Goal: Transaction & Acquisition: Purchase product/service

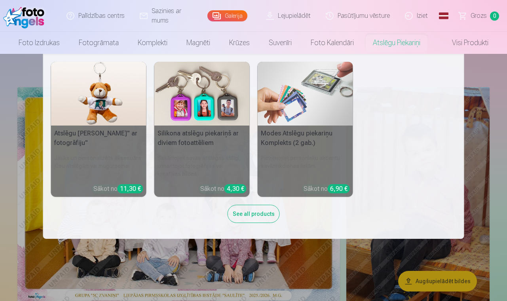
click at [479, 73] on nav "Atslēgu piekariņš Lācītis" ar fotogrāfiju" Jauks un personalizēts aksesuārs jūs…" at bounding box center [253, 146] width 507 height 185
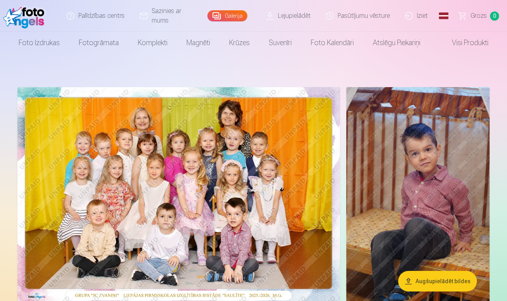
click at [215, 156] on img at bounding box center [178, 194] width 323 height 215
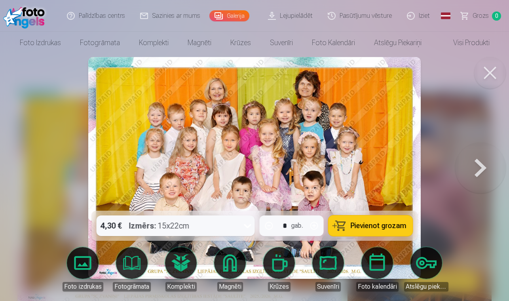
click at [371, 225] on span "Pievienot grozam" at bounding box center [379, 225] width 56 height 7
click at [362, 224] on span "Pievienot grozam" at bounding box center [379, 225] width 56 height 7
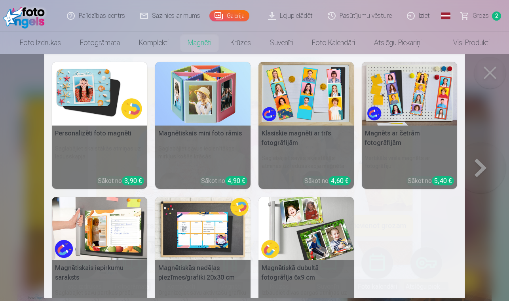
click at [100, 97] on img at bounding box center [99, 94] width 95 height 64
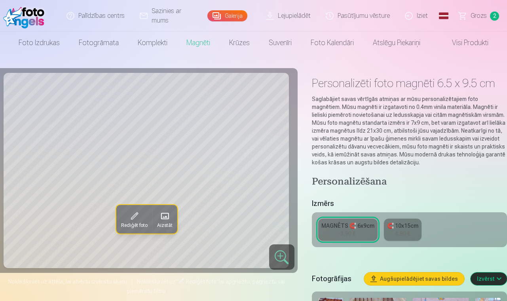
click at [129, 220] on span at bounding box center [133, 216] width 13 height 13
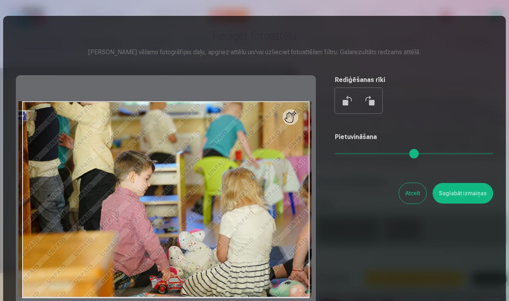
click at [415, 188] on button "Atcelt" at bounding box center [412, 193] width 27 height 21
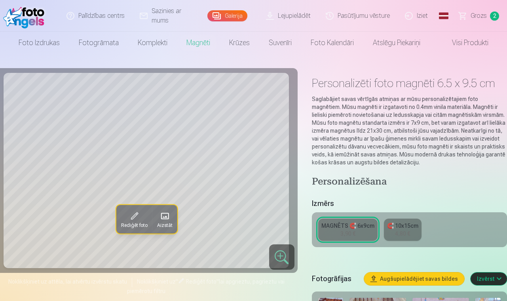
click at [164, 217] on span at bounding box center [164, 216] width 13 height 13
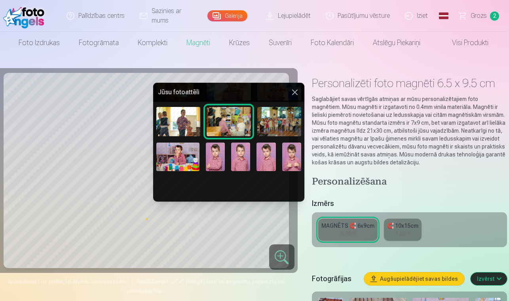
scroll to position [200, 0]
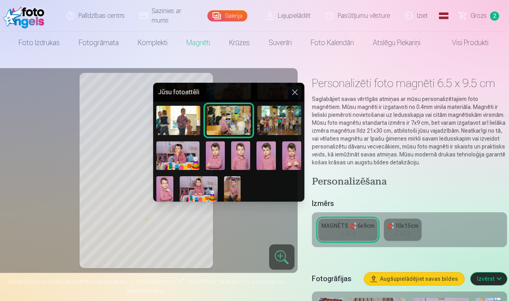
click at [167, 182] on img at bounding box center [164, 188] width 17 height 25
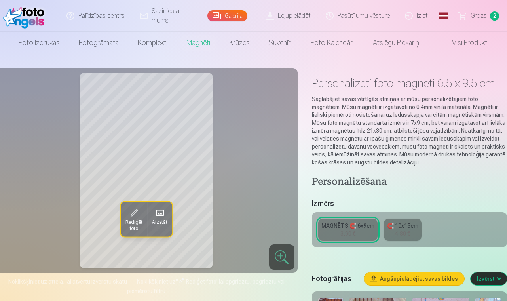
click at [160, 211] on span at bounding box center [159, 213] width 13 height 13
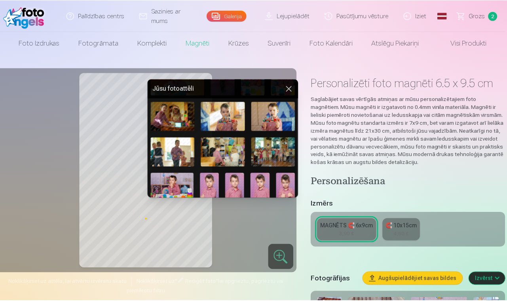
scroll to position [166, 0]
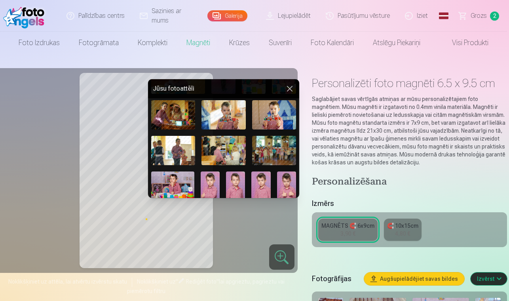
click at [241, 181] on img at bounding box center [235, 185] width 19 height 28
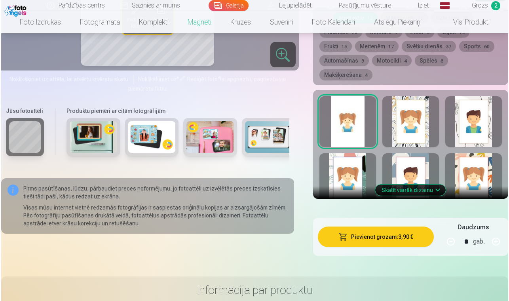
scroll to position [435, 0]
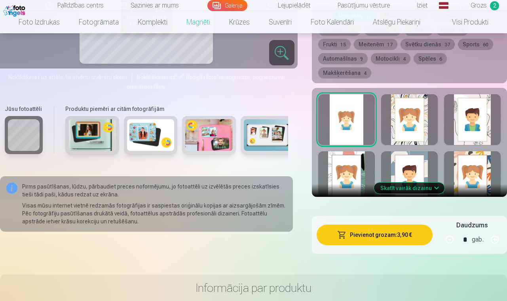
click at [351, 224] on button "Pievienot grozam : 3,90 €" at bounding box center [375, 234] width 116 height 21
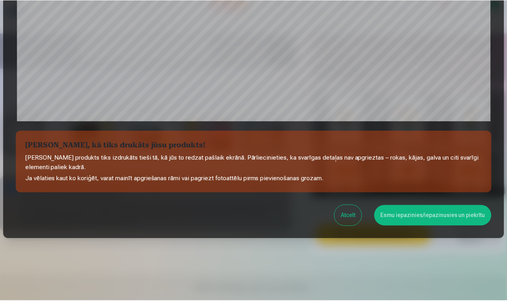
scroll to position [265, 0]
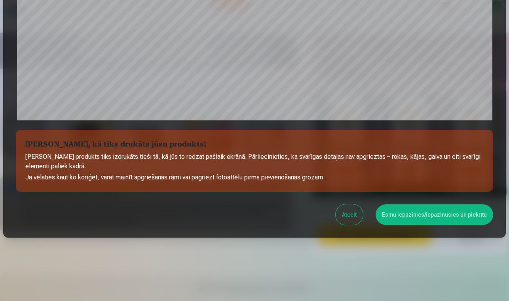
click at [411, 218] on button "Esmu iepazinies/iepazinusies un piekrītu" at bounding box center [435, 214] width 118 height 21
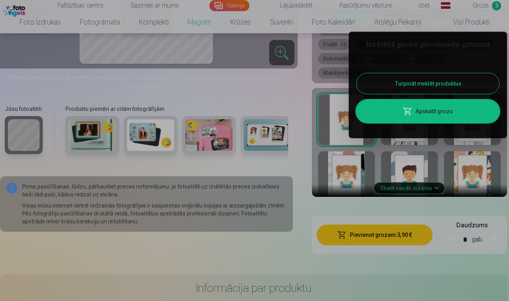
click at [481, 8] on div at bounding box center [254, 150] width 509 height 301
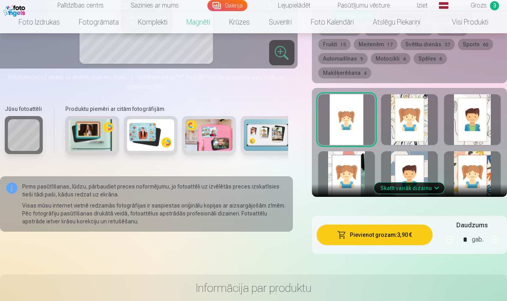
click at [482, 8] on span "Grozs" at bounding box center [479, 5] width 16 height 9
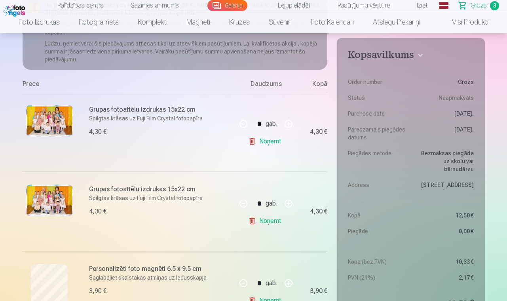
scroll to position [117, 0]
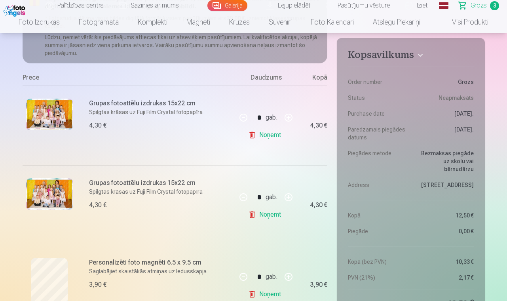
click at [53, 194] on img at bounding box center [49, 194] width 47 height 32
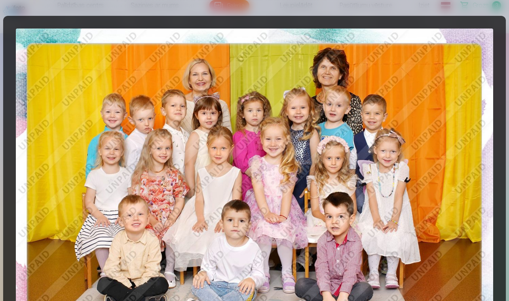
click at [217, 14] on div at bounding box center [254, 150] width 509 height 301
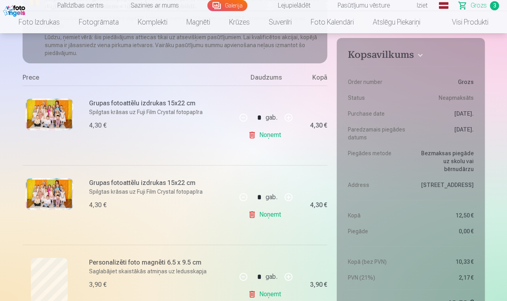
click at [262, 139] on link "Noņemt" at bounding box center [266, 135] width 36 height 16
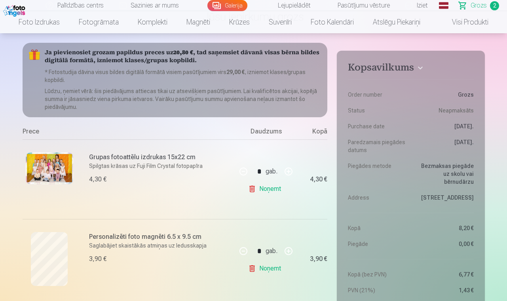
scroll to position [0, 0]
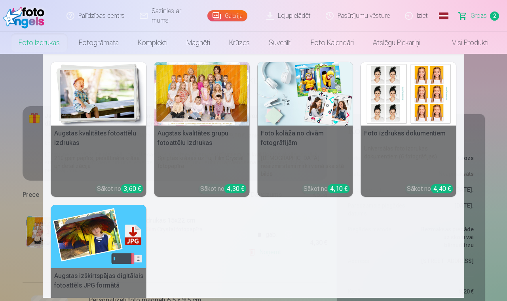
click at [86, 100] on img at bounding box center [98, 94] width 95 height 64
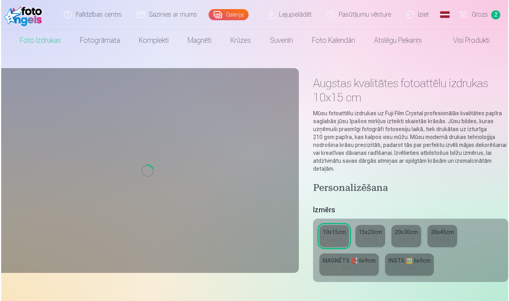
scroll to position [2, 0]
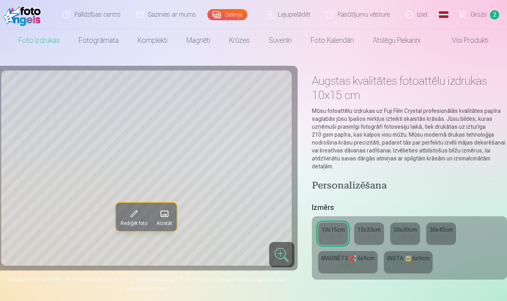
click at [164, 217] on span at bounding box center [164, 213] width 13 height 13
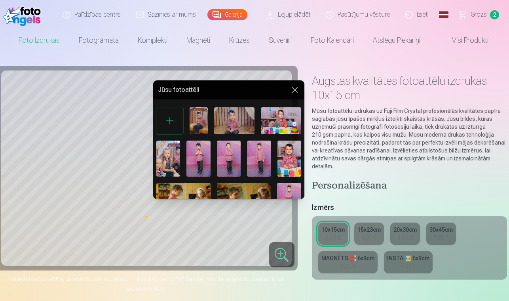
drag, startPoint x: 215, startPoint y: 99, endPoint x: 229, endPoint y: 102, distance: 14.1
click at [240, 99] on div "Jūsu fotoattēli" at bounding box center [228, 139] width 151 height 119
click at [273, 123] on img at bounding box center [281, 120] width 40 height 27
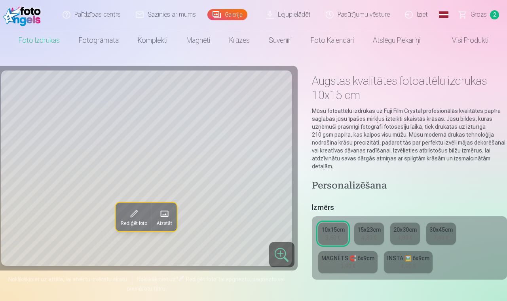
click at [165, 214] on span at bounding box center [164, 213] width 13 height 13
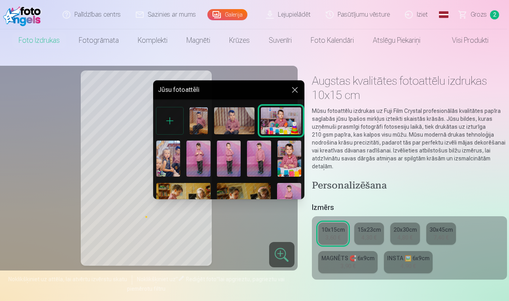
click at [287, 153] on img at bounding box center [289, 158] width 24 height 36
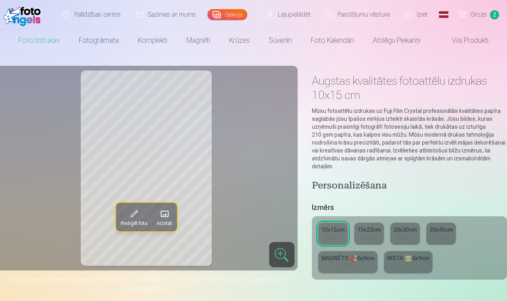
click at [170, 218] on span at bounding box center [164, 213] width 13 height 13
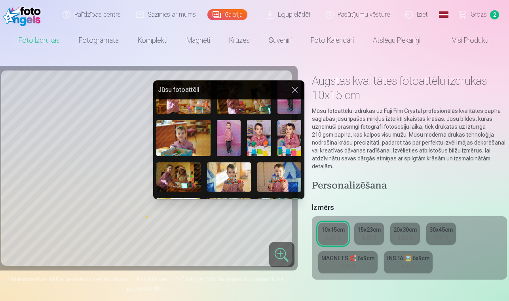
scroll to position [101, 0]
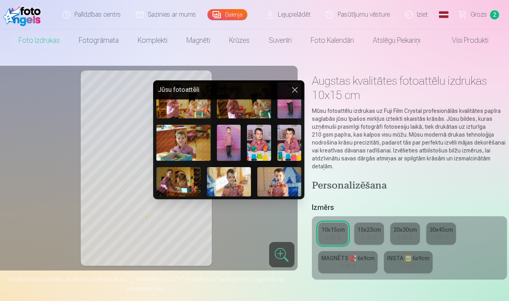
click at [283, 146] on img at bounding box center [289, 143] width 24 height 36
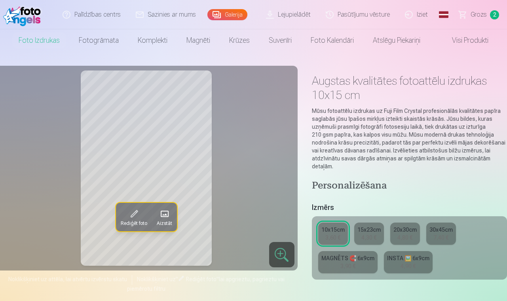
click at [169, 218] on span at bounding box center [164, 213] width 13 height 13
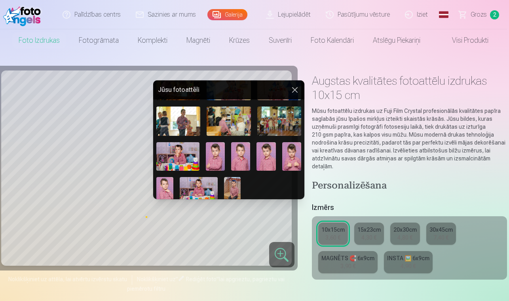
scroll to position [199, 0]
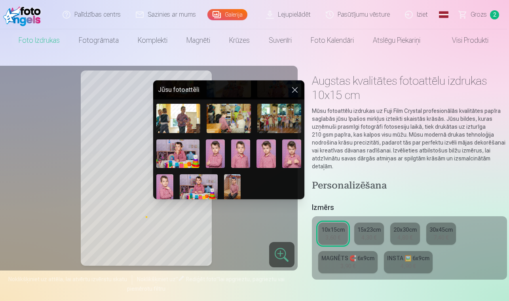
click at [162, 180] on img at bounding box center [164, 186] width 17 height 25
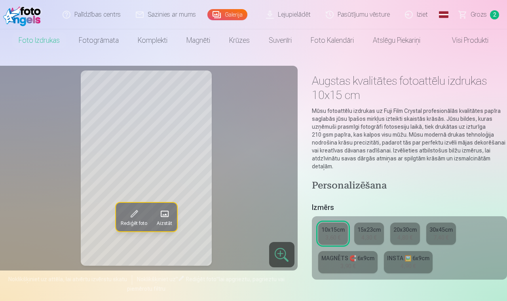
click at [165, 220] on span "Aizstāt" at bounding box center [164, 223] width 15 height 6
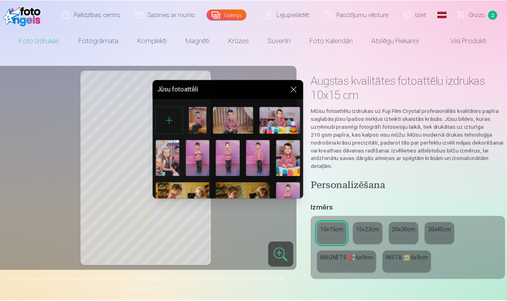
scroll to position [200, 0]
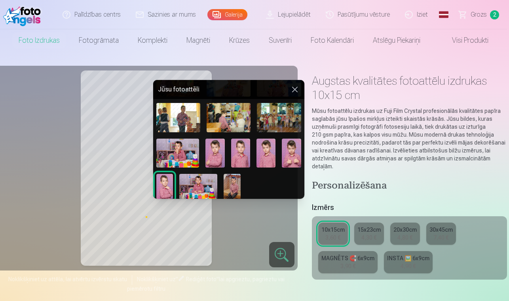
click at [237, 184] on img at bounding box center [232, 186] width 17 height 25
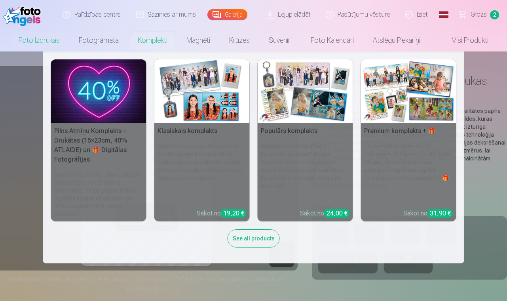
click at [159, 45] on link "Komplekti" at bounding box center [152, 40] width 49 height 22
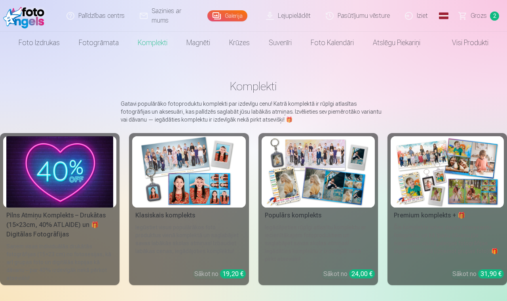
click at [203, 162] on img at bounding box center [188, 171] width 107 height 71
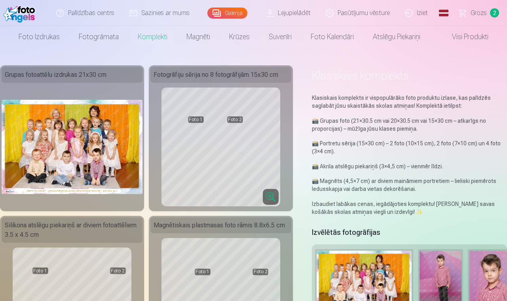
scroll to position [6, 0]
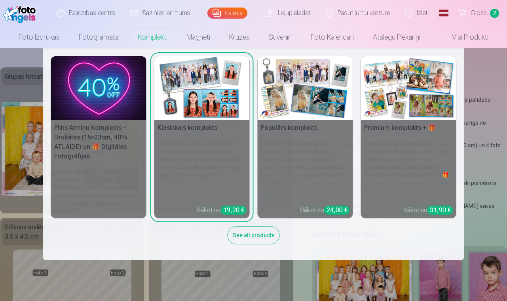
click at [154, 40] on link "Komplekti" at bounding box center [152, 37] width 49 height 22
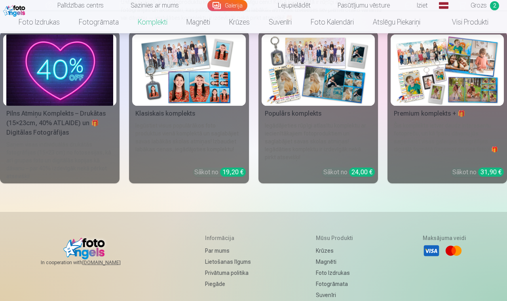
scroll to position [103, 0]
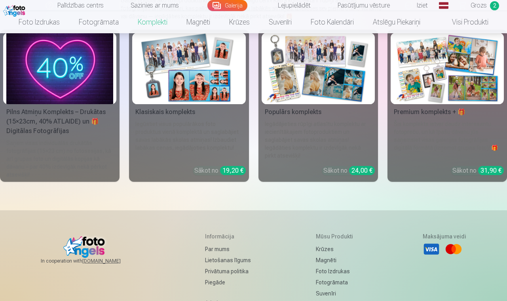
click at [298, 80] on img at bounding box center [318, 68] width 107 height 71
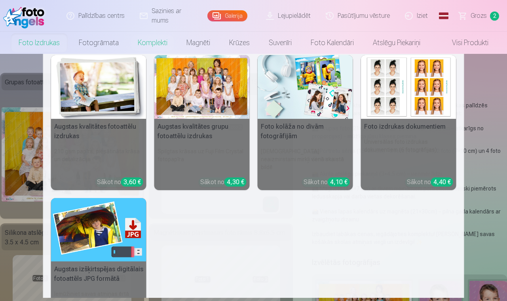
click at [102, 96] on img at bounding box center [98, 87] width 95 height 64
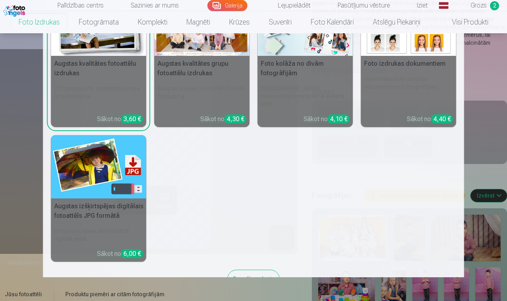
scroll to position [49, 0]
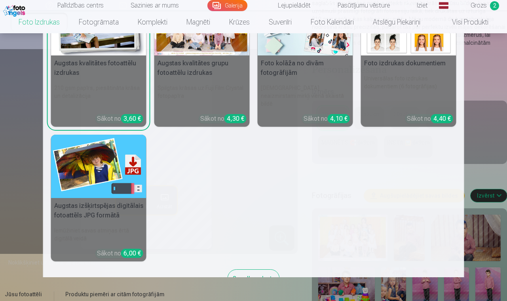
click at [91, 173] on img at bounding box center [98, 167] width 95 height 64
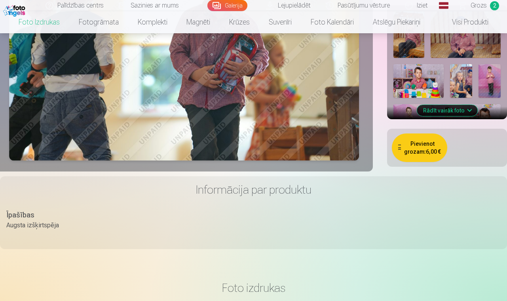
scroll to position [308, 0]
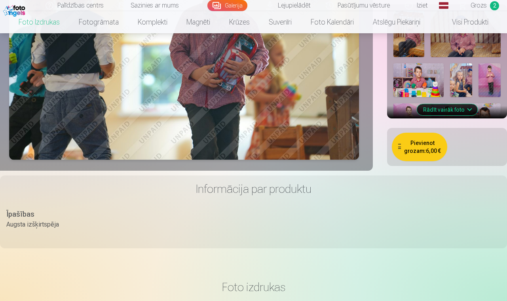
click at [419, 147] on button "Pievienot grozam : 6,00 €" at bounding box center [419, 147] width 55 height 28
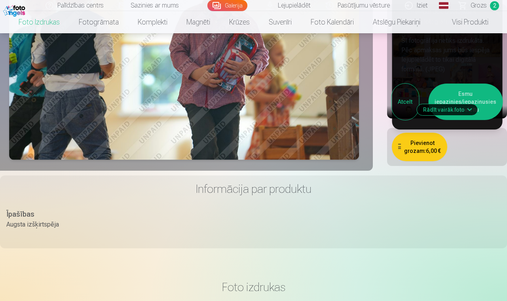
click at [382, 203] on div "Informācija par produktu Īpašības Augsta izšķirtspēja" at bounding box center [253, 211] width 507 height 73
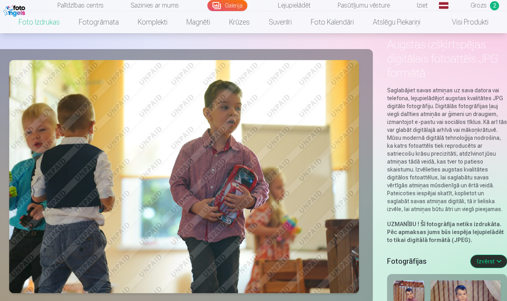
scroll to position [38, 0]
click at [291, 6] on link "Lejupielādēt" at bounding box center [289, 5] width 60 height 11
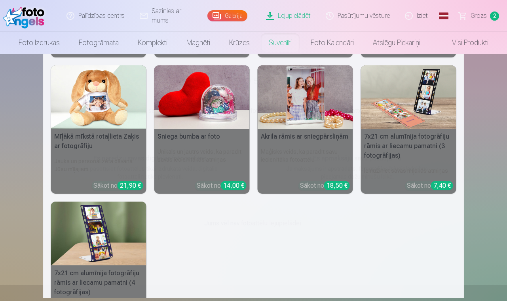
scroll to position [142, 0]
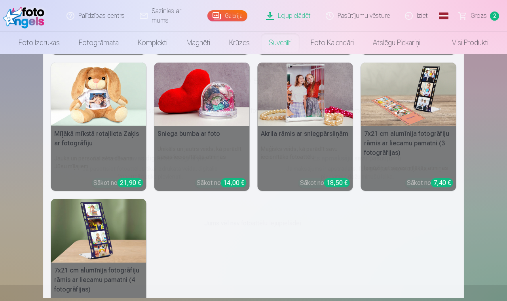
click at [392, 110] on img at bounding box center [408, 95] width 95 height 64
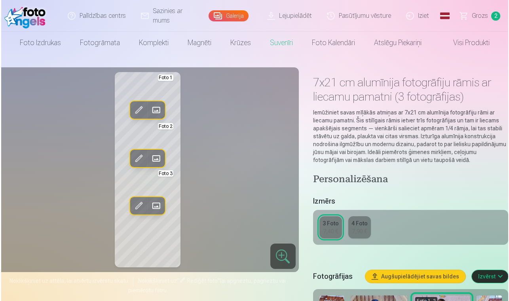
scroll to position [1, 0]
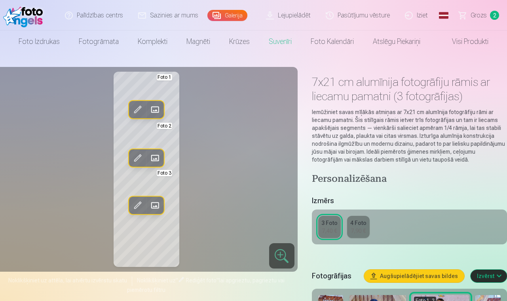
click at [285, 256] on div at bounding box center [281, 255] width 25 height 25
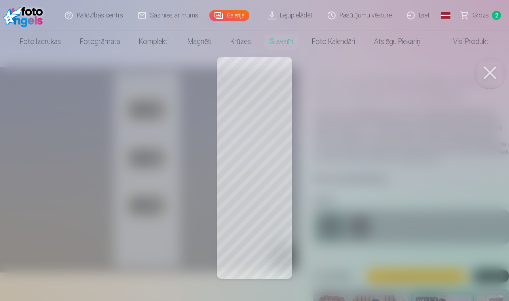
click at [484, 73] on button at bounding box center [490, 73] width 32 height 32
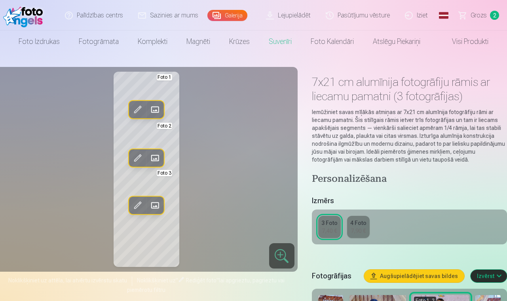
click at [154, 104] on span at bounding box center [155, 109] width 13 height 13
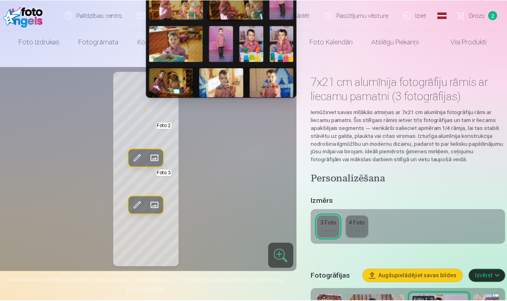
scroll to position [111, 0]
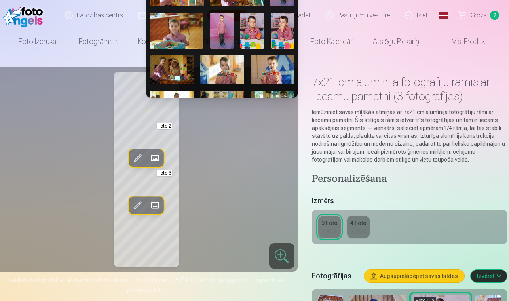
click at [216, 67] on img at bounding box center [222, 69] width 44 height 29
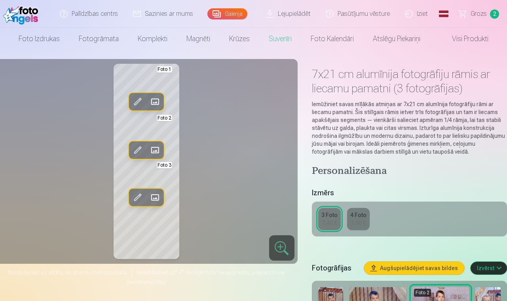
click at [132, 105] on span at bounding box center [137, 101] width 13 height 13
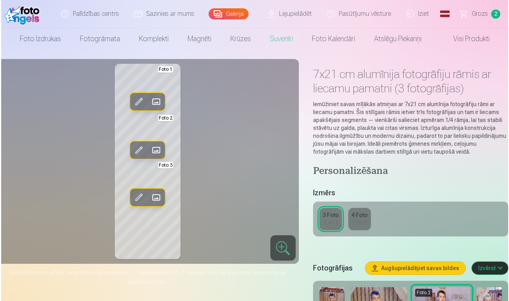
scroll to position [11, 0]
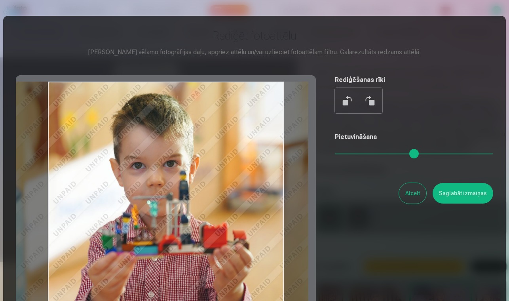
drag, startPoint x: 218, startPoint y: 203, endPoint x: 183, endPoint y: 200, distance: 35.0
click at [183, 200] on div at bounding box center [166, 199] width 300 height 249
click at [457, 195] on button "Saglabāt izmaiņas" at bounding box center [463, 193] width 61 height 21
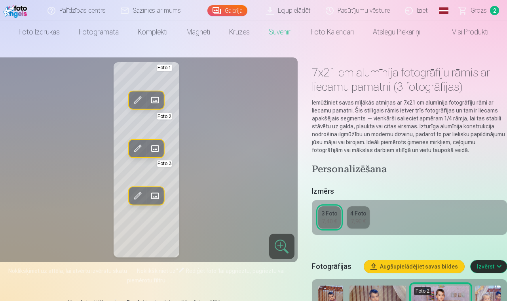
click at [158, 149] on span at bounding box center [155, 148] width 13 height 13
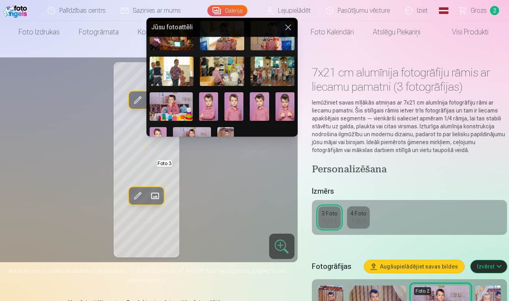
scroll to position [199, 0]
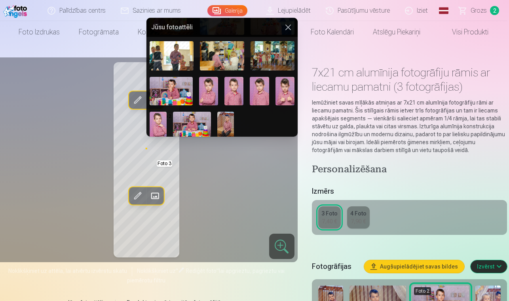
click at [156, 118] on img at bounding box center [158, 124] width 17 height 25
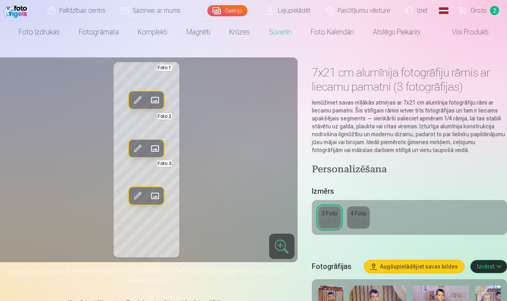
click at [139, 148] on span at bounding box center [137, 148] width 13 height 13
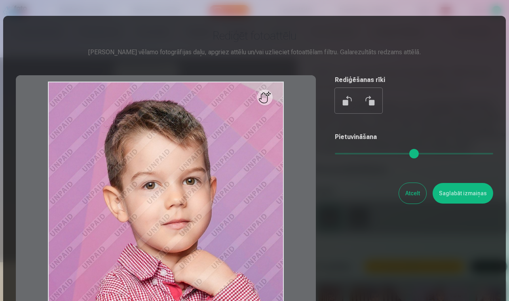
click at [265, 98] on div at bounding box center [166, 199] width 300 height 249
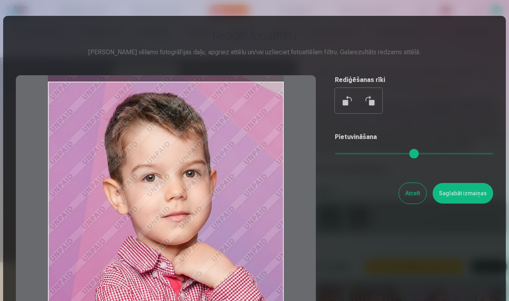
drag, startPoint x: 197, startPoint y: 156, endPoint x: 199, endPoint y: 148, distance: 8.2
click at [199, 148] on div at bounding box center [166, 199] width 300 height 249
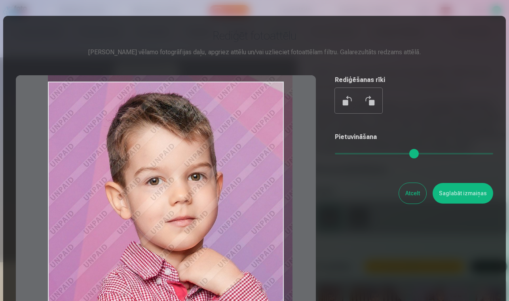
type input "*"
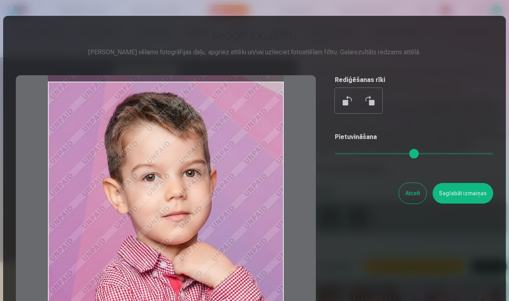
drag, startPoint x: 349, startPoint y: 153, endPoint x: 325, endPoint y: 158, distance: 23.8
click at [327, 155] on div "Rediģēt fotoattēlu [PERSON_NAME] vēlamo fotogrāfijas daļu, apgriez attēlu un/va…" at bounding box center [254, 175] width 477 height 295
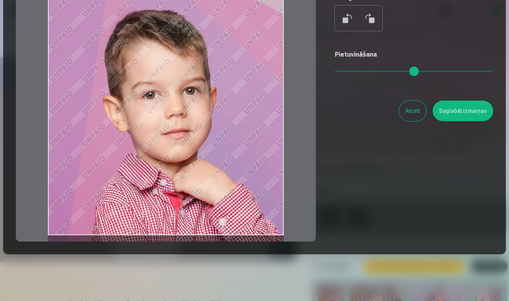
scroll to position [83, 0]
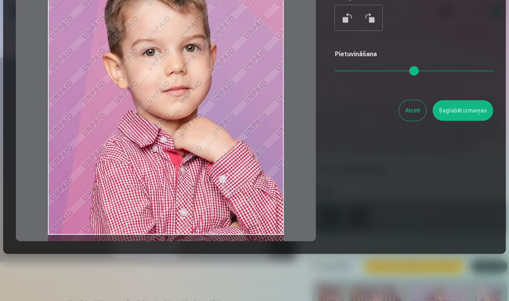
drag, startPoint x: 184, startPoint y: 154, endPoint x: 190, endPoint y: 111, distance: 42.9
click at [190, 111] on div at bounding box center [166, 116] width 300 height 249
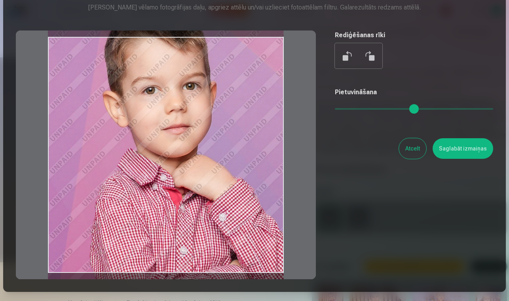
scroll to position [46, 0]
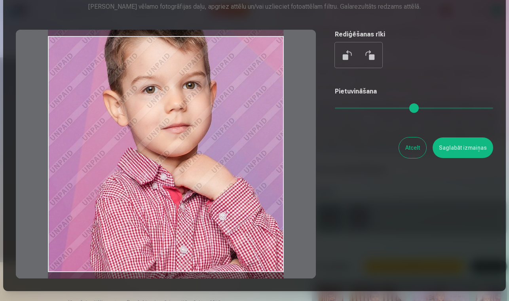
click at [406, 152] on button "Atcelt" at bounding box center [412, 147] width 27 height 21
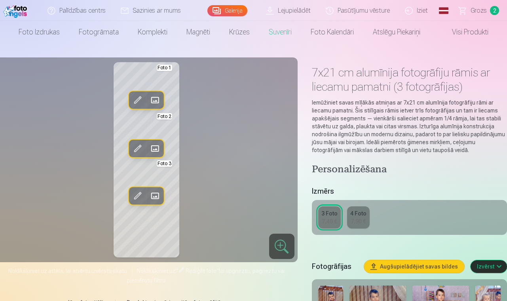
click at [159, 144] on span at bounding box center [155, 148] width 13 height 13
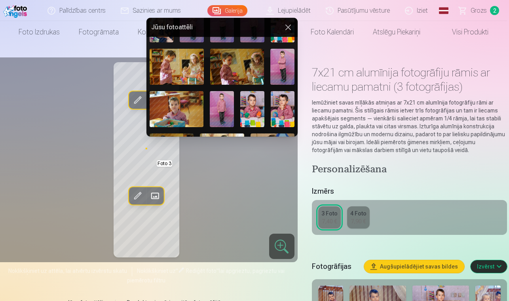
scroll to position [74, 0]
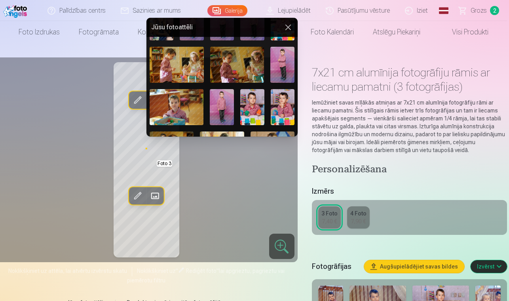
click at [279, 102] on img at bounding box center [283, 107] width 24 height 36
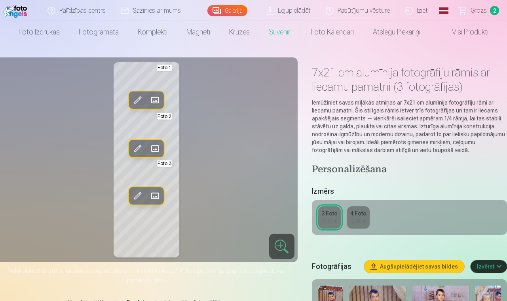
click at [158, 197] on span at bounding box center [155, 196] width 13 height 13
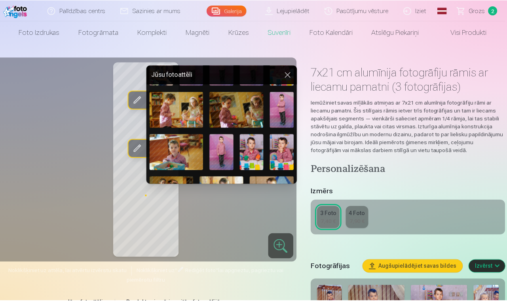
scroll to position [72, 0]
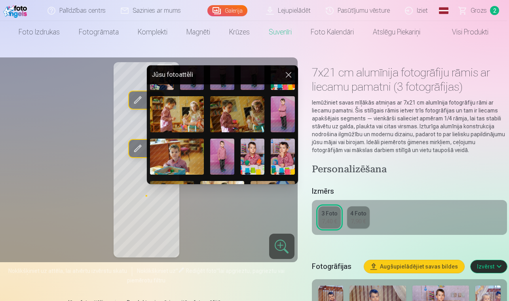
click at [239, 118] on img at bounding box center [237, 114] width 54 height 36
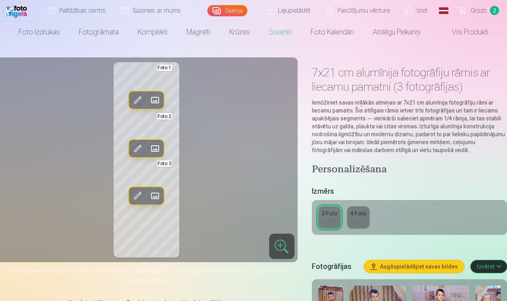
click at [140, 196] on span at bounding box center [137, 196] width 13 height 13
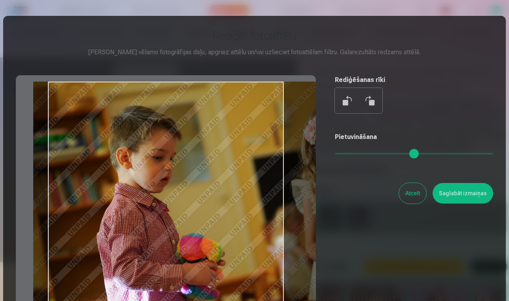
drag, startPoint x: 129, startPoint y: 191, endPoint x: 174, endPoint y: 191, distance: 44.7
click at [173, 190] on div at bounding box center [166, 199] width 300 height 249
click at [455, 198] on button "Saglabāt izmaiņas" at bounding box center [463, 193] width 61 height 21
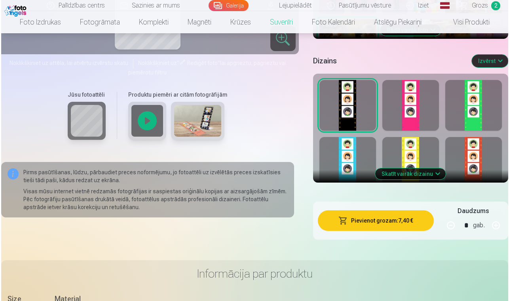
scroll to position [366, 0]
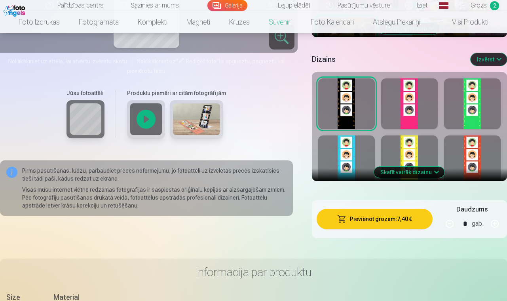
click at [385, 222] on button "Pievienot grozam : 7,40 €" at bounding box center [375, 219] width 116 height 21
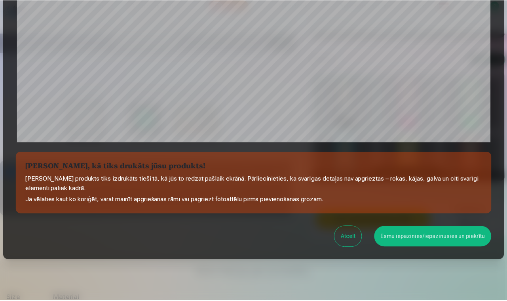
scroll to position [247, 0]
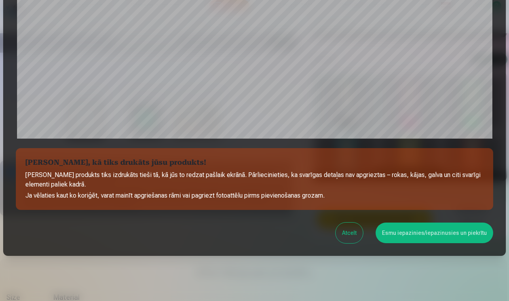
click at [405, 233] on button "Esmu iepazinies/iepazinusies un piekrītu" at bounding box center [435, 232] width 118 height 21
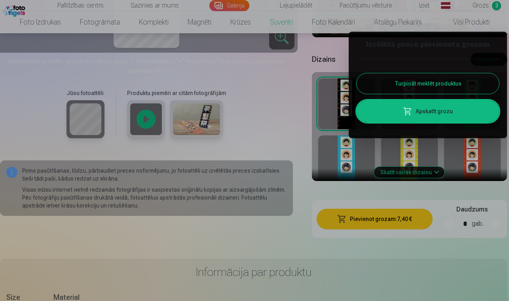
click at [246, 224] on div at bounding box center [254, 150] width 509 height 301
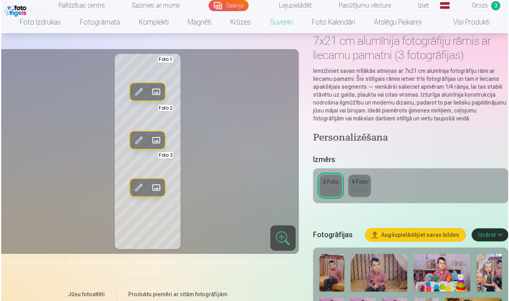
scroll to position [0, 0]
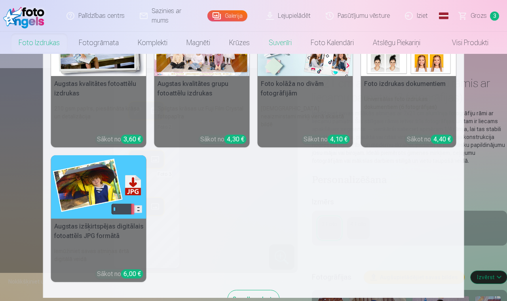
click at [82, 82] on h5 "Augstas kvalitātes fotoattēlu izdrukas" at bounding box center [98, 88] width 95 height 25
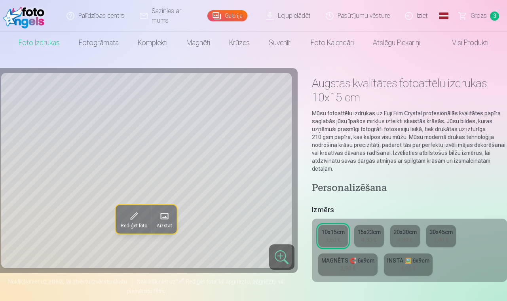
click at [160, 218] on span at bounding box center [164, 216] width 13 height 13
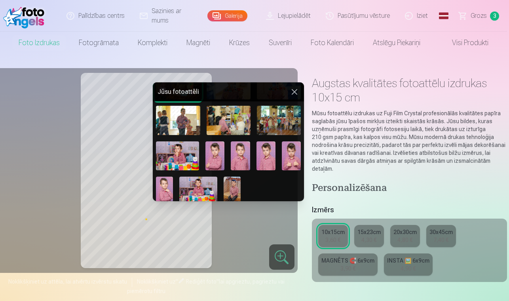
scroll to position [199, 0]
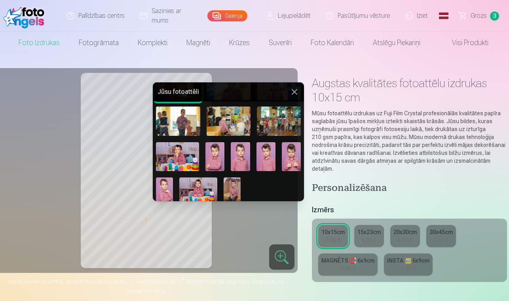
click at [166, 186] on img at bounding box center [164, 189] width 17 height 25
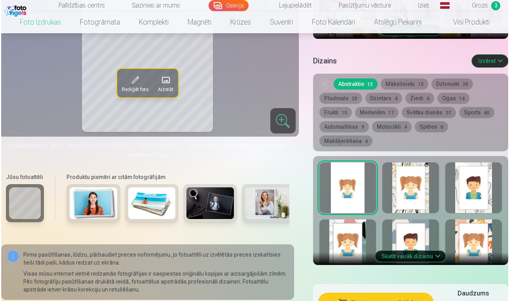
scroll to position [412, 0]
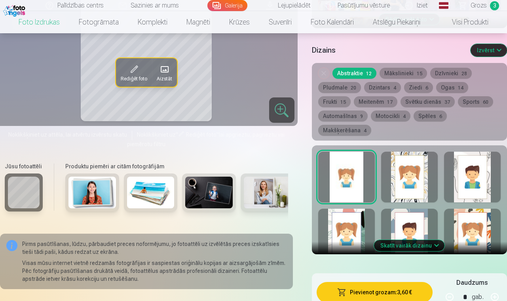
click at [353, 282] on button "Pievienot grozam : 3,60 €" at bounding box center [375, 292] width 116 height 21
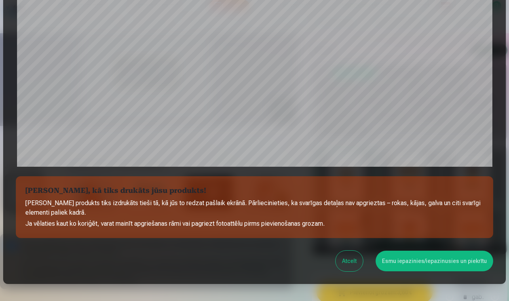
scroll to position [222, 0]
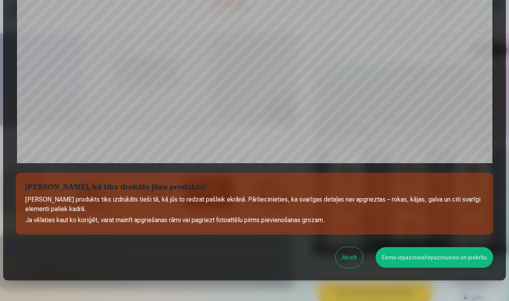
click at [349, 264] on button "Atcelt" at bounding box center [349, 257] width 27 height 21
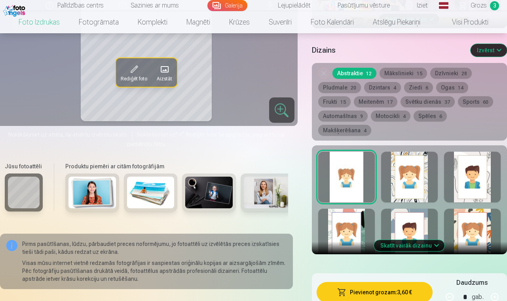
click at [137, 63] on span at bounding box center [133, 69] width 13 height 13
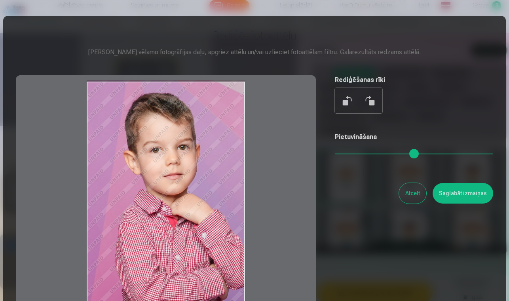
drag, startPoint x: 228, startPoint y: 162, endPoint x: 221, endPoint y: 163, distance: 6.8
click at [221, 163] on div at bounding box center [166, 199] width 300 height 249
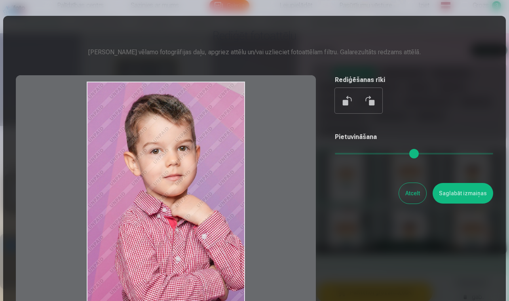
drag, startPoint x: 211, startPoint y: 166, endPoint x: 229, endPoint y: 167, distance: 18.2
click at [229, 167] on div at bounding box center [166, 199] width 300 height 249
click at [459, 190] on button "Saglabāt izmaiņas" at bounding box center [463, 193] width 61 height 21
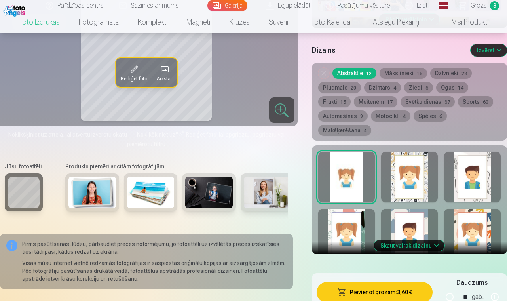
click at [388, 282] on button "Pievienot grozam : 3,60 €" at bounding box center [375, 292] width 116 height 21
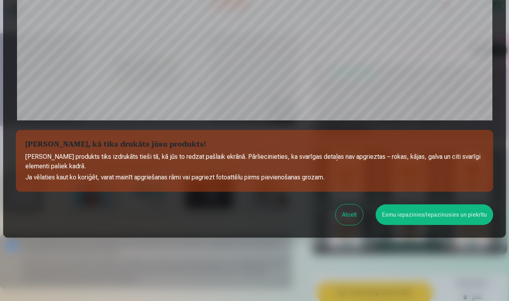
click at [417, 218] on button "Esmu iepazinies/iepazinusies un piekrītu" at bounding box center [435, 214] width 118 height 21
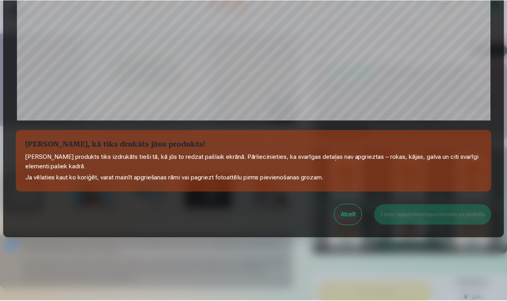
scroll to position [263, 0]
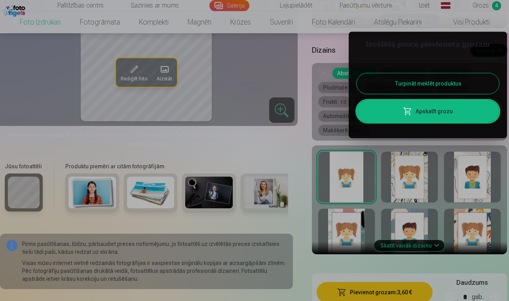
click at [303, 135] on div at bounding box center [254, 150] width 509 height 301
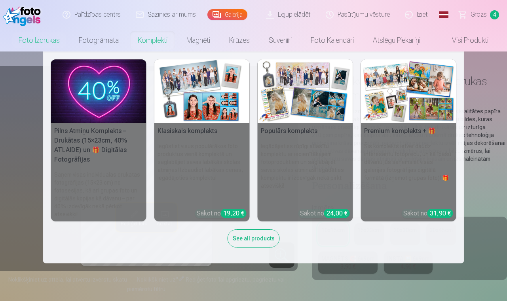
scroll to position [2, 0]
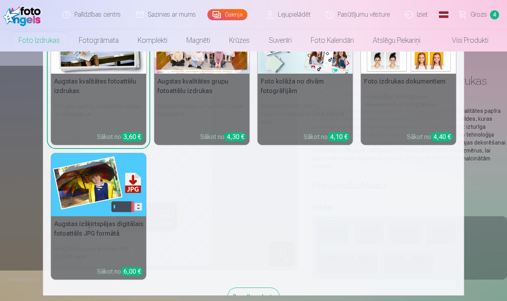
click at [38, 40] on link "Foto izdrukas" at bounding box center [39, 40] width 60 height 22
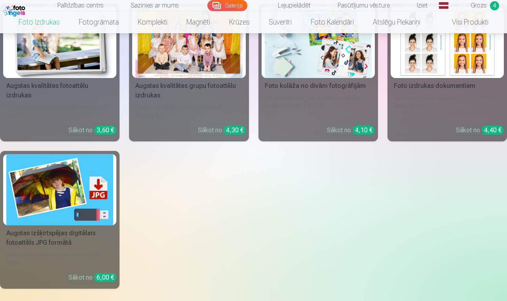
scroll to position [154, 0]
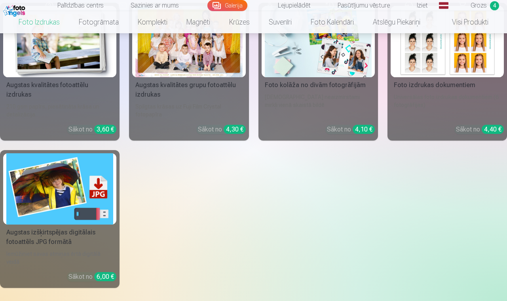
click at [309, 94] on div "[DEMOGRAPHIC_DATA] neaizmirstami mirkļi vienā skaistā bildē" at bounding box center [318, 105] width 113 height 25
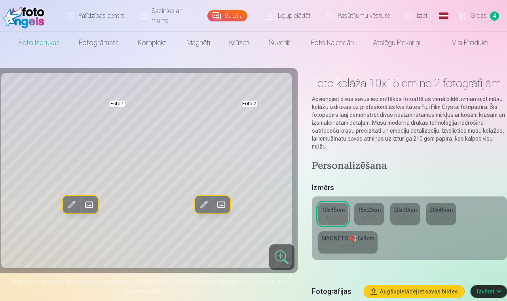
click at [91, 203] on span at bounding box center [89, 204] width 13 height 13
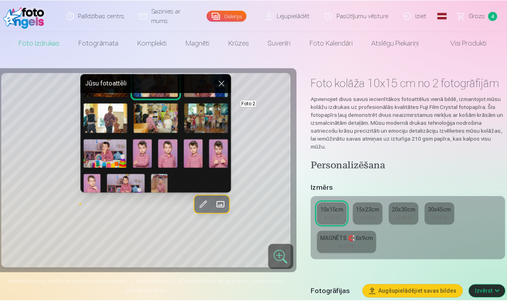
scroll to position [200, 0]
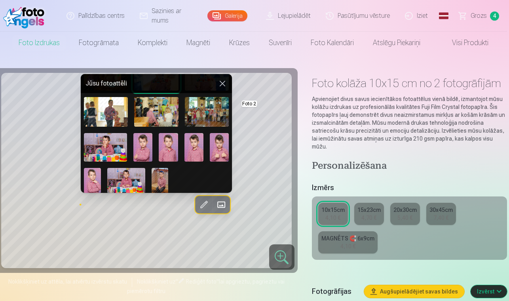
click at [161, 172] on img at bounding box center [160, 180] width 17 height 25
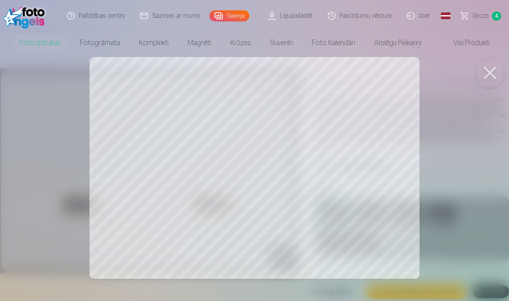
click at [304, 166] on div at bounding box center [254, 150] width 509 height 301
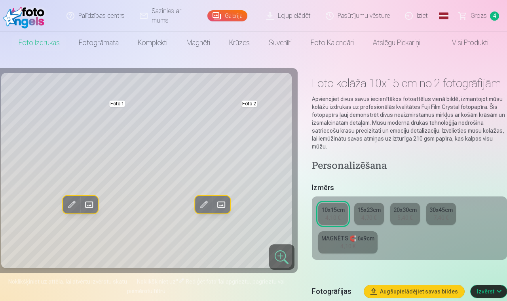
click at [204, 200] on span at bounding box center [203, 204] width 13 height 13
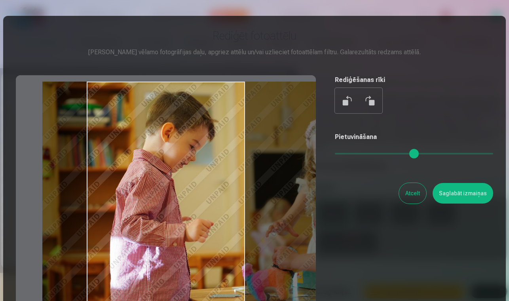
drag, startPoint x: 193, startPoint y: 221, endPoint x: 234, endPoint y: 217, distance: 41.3
click at [233, 216] on div at bounding box center [166, 199] width 300 height 249
click at [446, 194] on button "Saglabāt izmaiņas" at bounding box center [463, 193] width 61 height 21
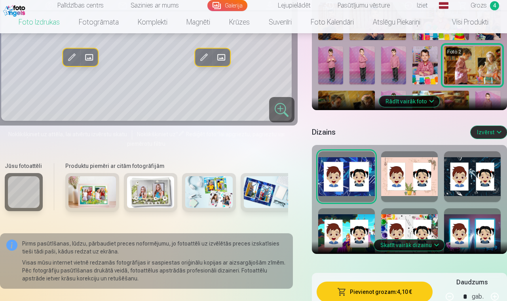
scroll to position [308, 0]
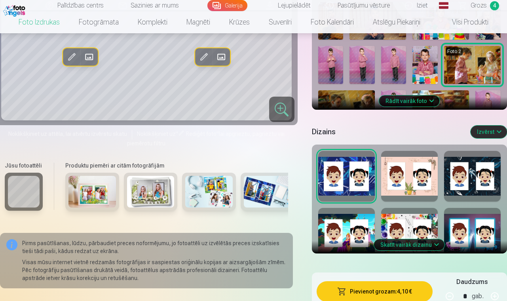
click at [412, 240] on button "Skatīt vairāk dizainu" at bounding box center [409, 244] width 70 height 11
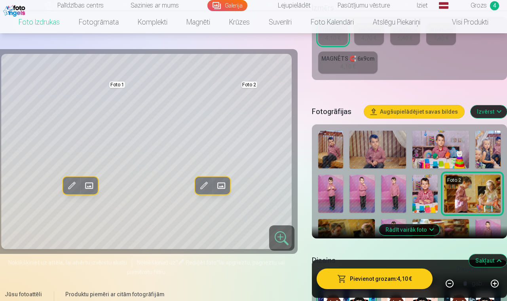
scroll to position [182, 0]
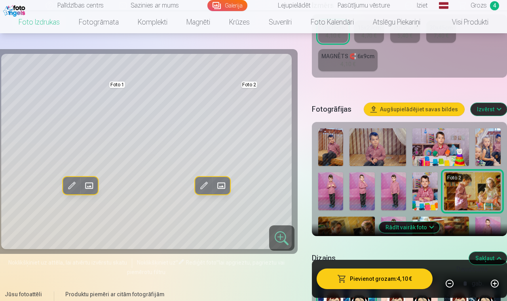
click at [417, 222] on button "Rādīt vairāk foto" at bounding box center [409, 227] width 61 height 11
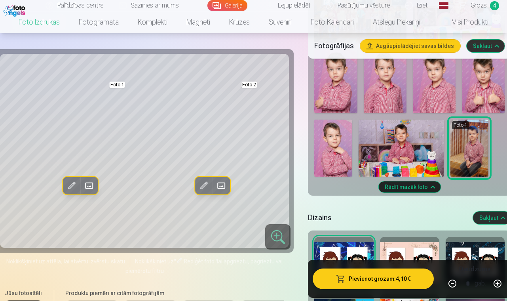
scroll to position [920, 0]
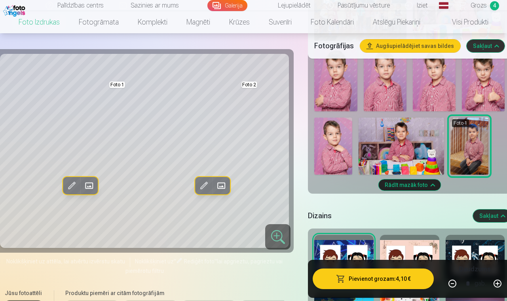
click at [488, 209] on button "Sakļaut" at bounding box center [492, 215] width 38 height 13
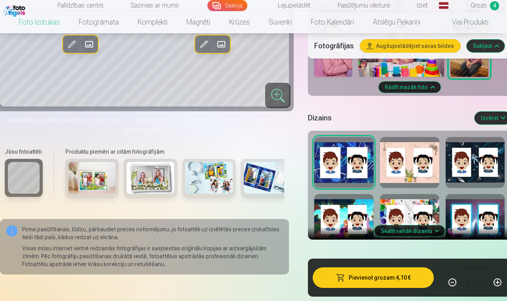
scroll to position [1021, 0]
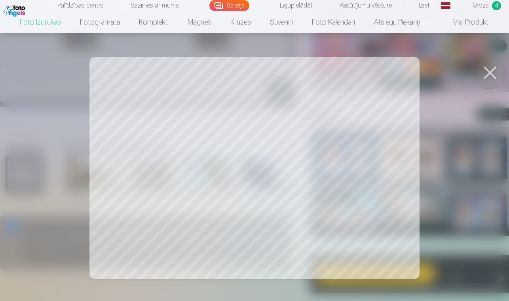
click at [463, 185] on div at bounding box center [254, 150] width 509 height 301
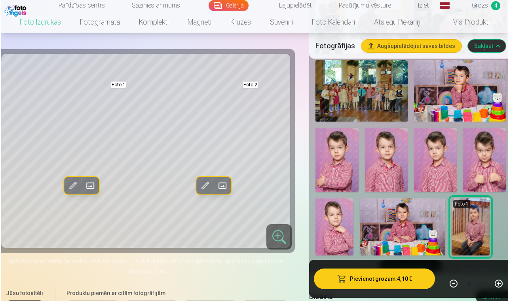
scroll to position [838, 0]
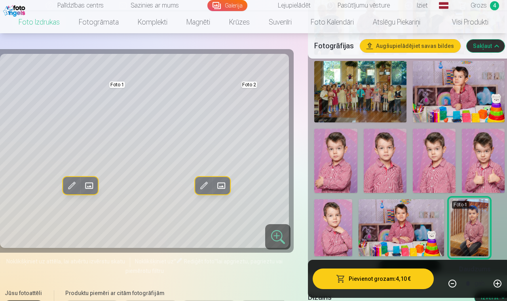
click at [387, 280] on button "Pievienot grozam : 4,10 €" at bounding box center [373, 278] width 121 height 21
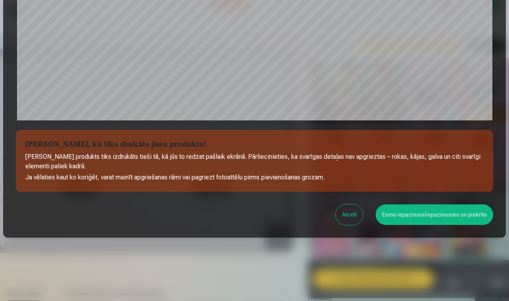
click at [422, 214] on button "Esmu iepazinies/iepazinusies un piekrītu" at bounding box center [435, 214] width 118 height 21
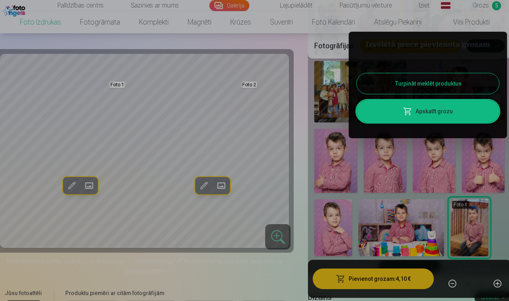
click at [427, 112] on link "Apskatīt grozu" at bounding box center [428, 111] width 142 height 22
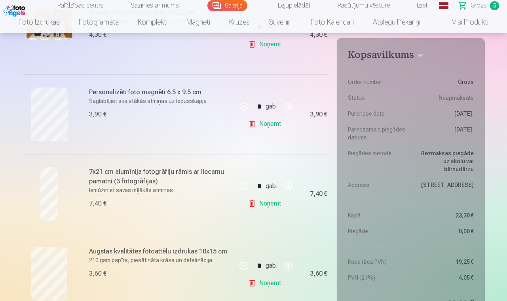
scroll to position [212, 0]
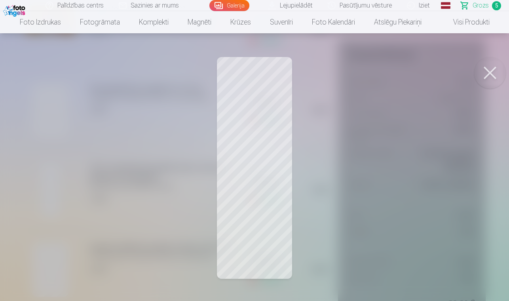
click at [486, 70] on button at bounding box center [490, 73] width 32 height 32
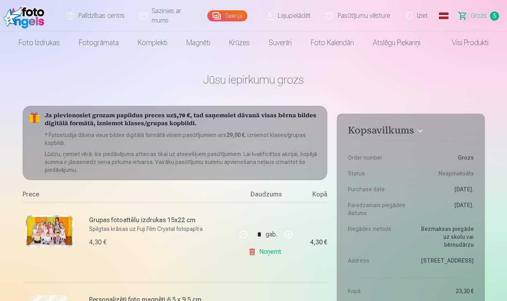
scroll to position [0, 0]
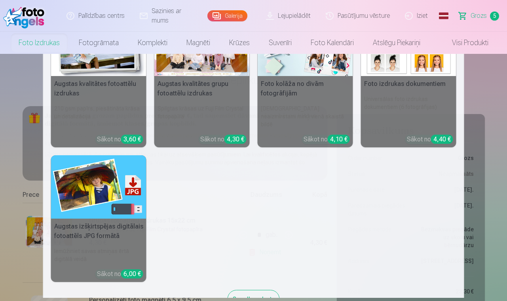
click at [49, 46] on link "Foto izdrukas" at bounding box center [39, 43] width 60 height 22
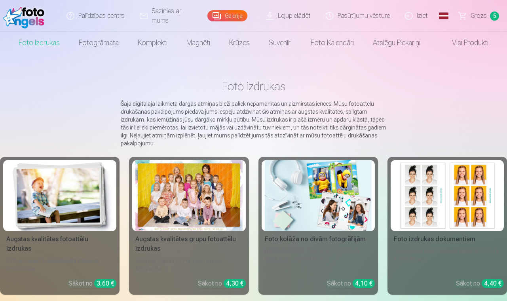
click at [55, 208] on img at bounding box center [59, 195] width 107 height 71
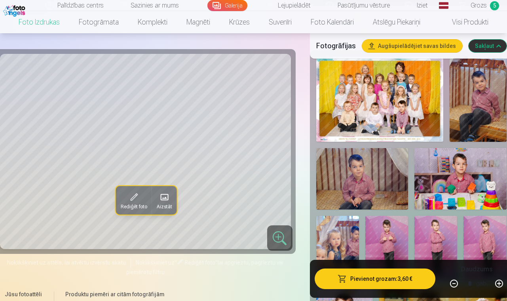
scroll to position [284, 0]
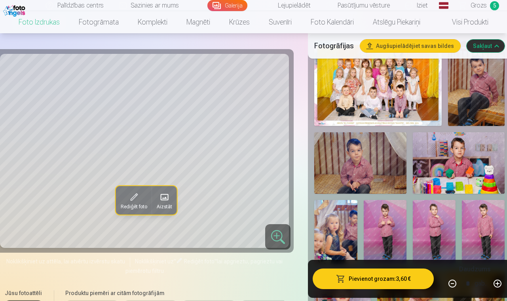
click at [477, 92] on img at bounding box center [476, 83] width 57 height 85
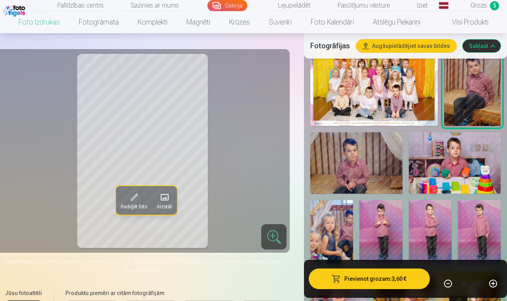
click at [473, 159] on img at bounding box center [455, 162] width 92 height 61
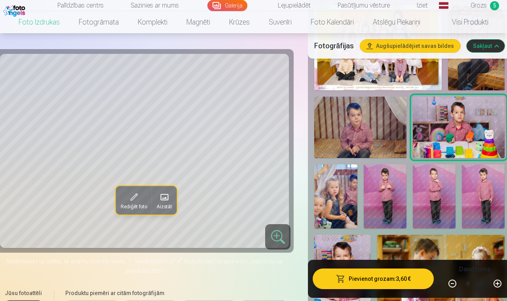
scroll to position [327, 0]
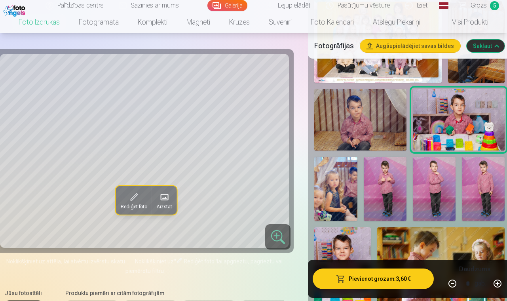
click at [395, 182] on img at bounding box center [385, 189] width 43 height 64
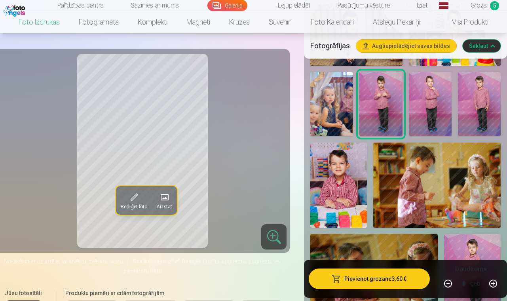
scroll to position [412, 0]
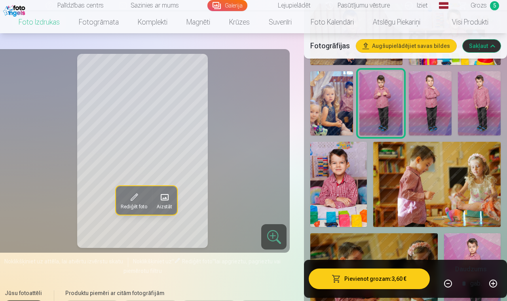
click at [353, 170] on img at bounding box center [338, 184] width 57 height 85
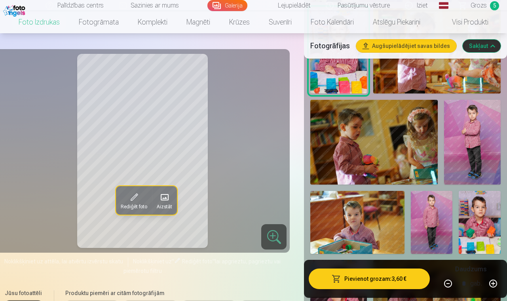
scroll to position [549, 0]
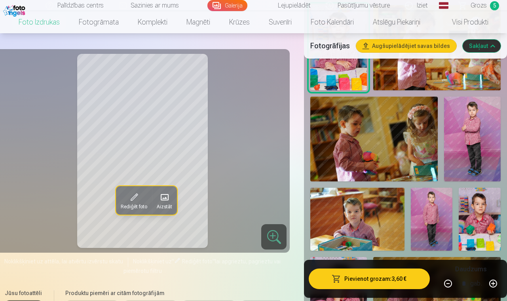
click at [474, 140] on img at bounding box center [472, 139] width 57 height 85
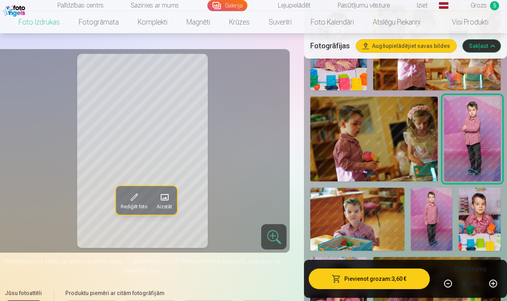
click at [390, 206] on img at bounding box center [357, 219] width 94 height 63
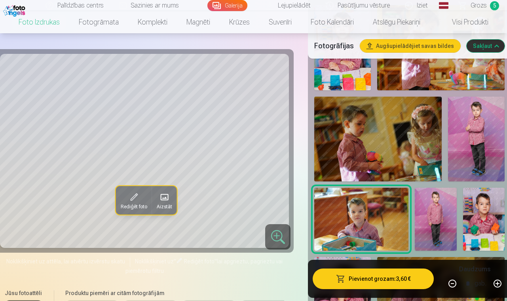
click at [445, 210] on img at bounding box center [436, 219] width 42 height 63
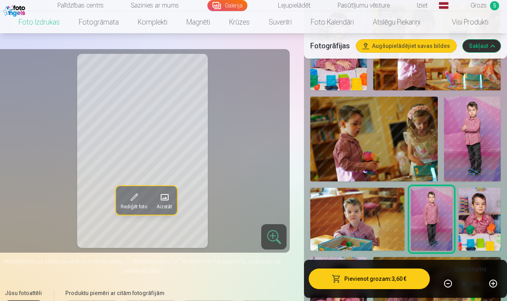
click at [486, 207] on img at bounding box center [480, 219] width 42 height 63
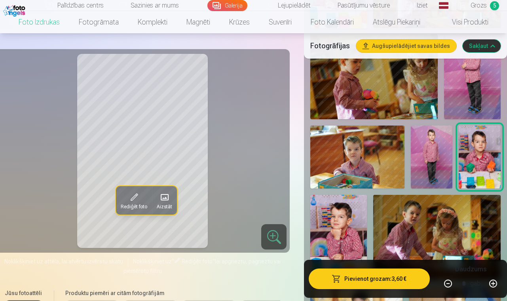
scroll to position [615, 0]
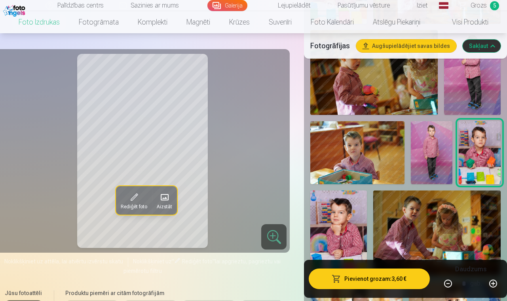
click at [358, 213] on img at bounding box center [338, 232] width 57 height 85
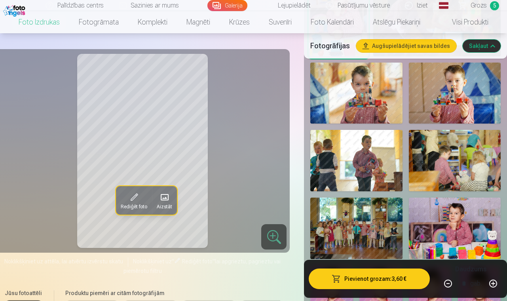
scroll to position [836, 0]
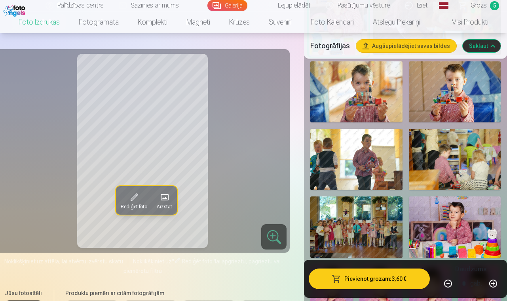
click at [469, 197] on img at bounding box center [455, 226] width 92 height 61
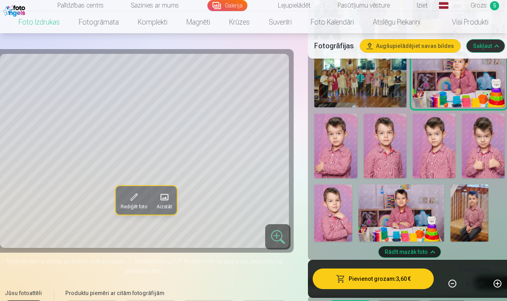
scroll to position [992, 0]
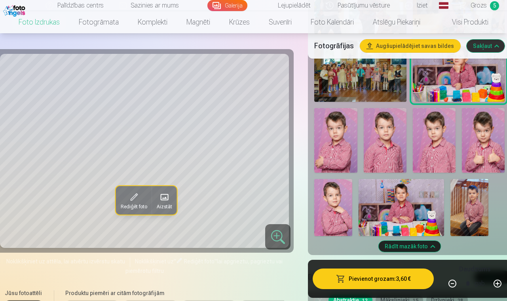
click at [427, 182] on img at bounding box center [401, 207] width 85 height 57
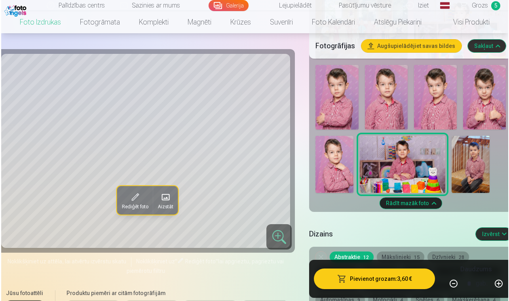
scroll to position [1036, 0]
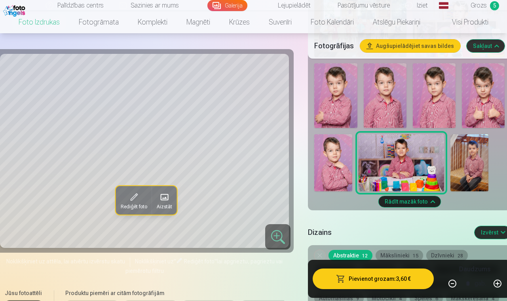
click at [383, 279] on button "Pievienot grozam : 3,60 €" at bounding box center [373, 278] width 121 height 21
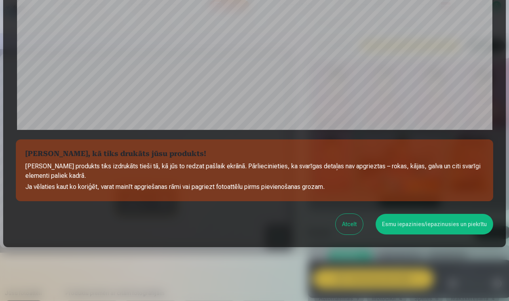
scroll to position [265, 0]
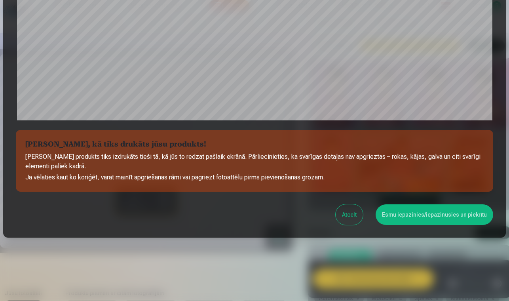
click at [415, 218] on button "Esmu iepazinies/iepazinusies un piekrītu" at bounding box center [435, 214] width 118 height 21
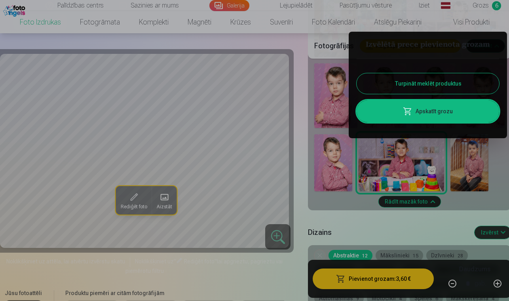
click at [353, 196] on div at bounding box center [254, 150] width 509 height 301
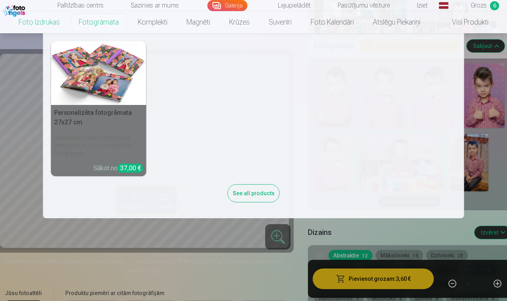
click at [97, 23] on link "Fotogrāmata" at bounding box center [98, 22] width 59 height 22
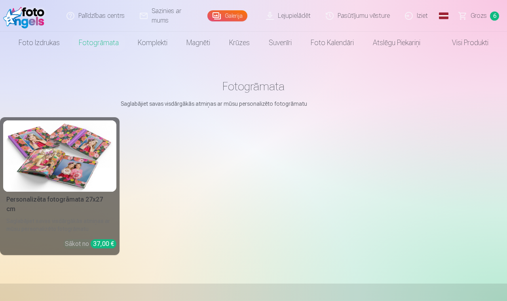
click at [92, 157] on img at bounding box center [59, 155] width 107 height 71
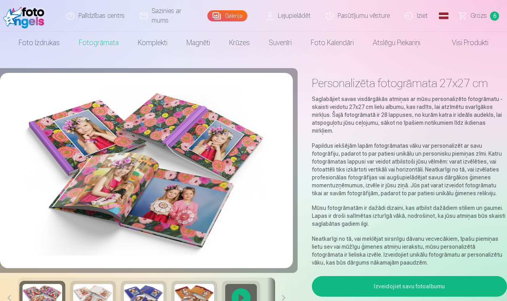
click at [477, 15] on span "Grozs" at bounding box center [479, 15] width 16 height 9
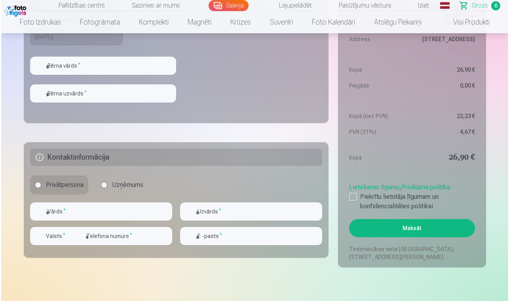
scroll to position [746, 0]
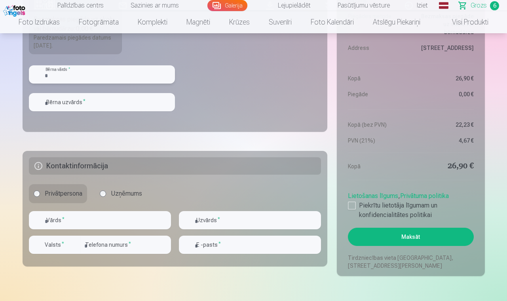
click at [103, 80] on input "text" at bounding box center [102, 74] width 146 height 18
type input "******"
click at [84, 105] on input "text" at bounding box center [102, 102] width 146 height 18
type input "*********"
click at [91, 220] on input "text" at bounding box center [100, 220] width 142 height 18
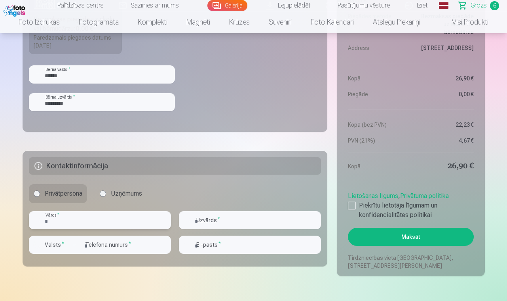
type input "******"
type input "*****"
type input "********"
type input "**********"
click at [66, 251] on button "Valsts *" at bounding box center [54, 244] width 51 height 18
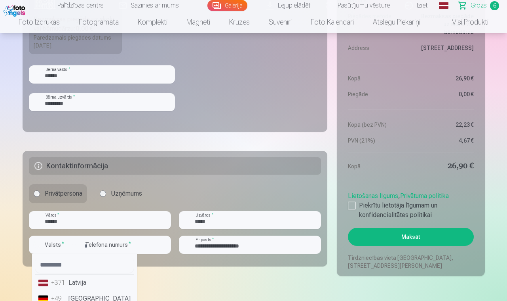
click at [78, 286] on li "+371 Latvija" at bounding box center [84, 283] width 99 height 16
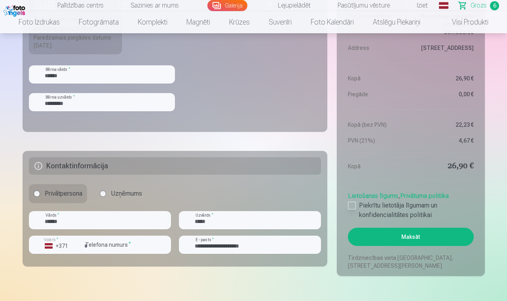
click at [353, 205] on div at bounding box center [352, 205] width 8 height 8
click at [403, 245] on button "Maksāt" at bounding box center [410, 237] width 125 height 18
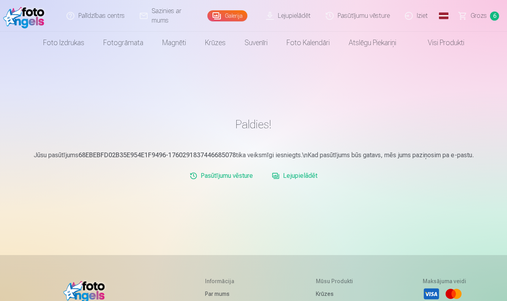
click at [293, 178] on link "Lejupielādēt" at bounding box center [295, 176] width 52 height 16
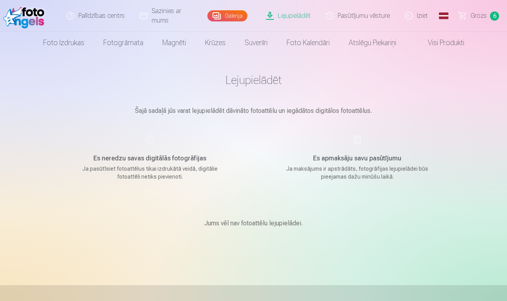
click at [298, 17] on link "Lejupielādēt" at bounding box center [289, 16] width 60 height 32
click at [379, 164] on div "Es apmaksāju savu pasūtījumu Ja maksājums ir apstrādāts, fotogrāfijas lejupielā…" at bounding box center [357, 158] width 188 height 46
click at [377, 160] on h5 "Es apmaksāju savu pasūtījumu" at bounding box center [357, 158] width 150 height 9
click at [357, 139] on div "Es apmaksāju savu pasūtījumu Ja maksājums ir apstrādāts, fotogrāfijas lejupielā…" at bounding box center [357, 158] width 188 height 46
drag, startPoint x: 280, startPoint y: 221, endPoint x: 268, endPoint y: 246, distance: 27.6
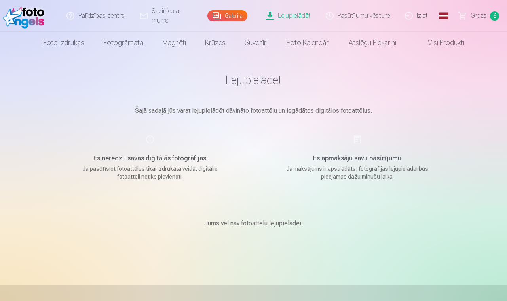
click at [280, 221] on p "Jums vēl nav fotoattēlu lejupielādei." at bounding box center [253, 222] width 99 height 9
click at [285, 21] on link "Lejupielādēt" at bounding box center [289, 16] width 60 height 32
click at [472, 19] on span "Grozs" at bounding box center [479, 15] width 16 height 9
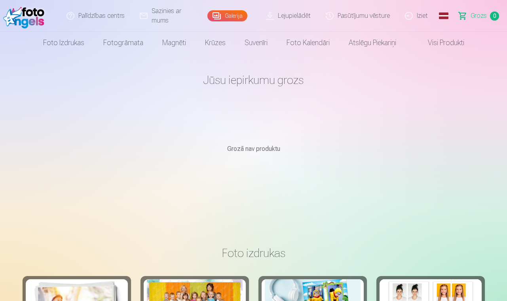
click at [288, 20] on link "Lejupielādēt" at bounding box center [289, 16] width 60 height 32
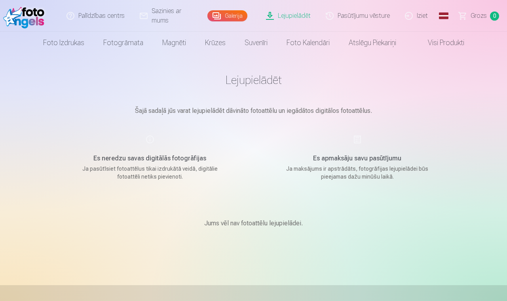
click at [366, 146] on div "Es apmaksāju savu pasūtījumu Ja maksājums ir apstrādāts, fotogrāfijas lejupielā…" at bounding box center [357, 158] width 188 height 46
click at [286, 19] on link "Lejupielādēt" at bounding box center [289, 16] width 60 height 32
click at [317, 122] on main "Lejupielādēt Šajā sadaļā jūs varat lejupielādēt dāvināto fotoattēlu un iegādāto…" at bounding box center [254, 160] width 396 height 212
